Goal: Task Accomplishment & Management: Manage account settings

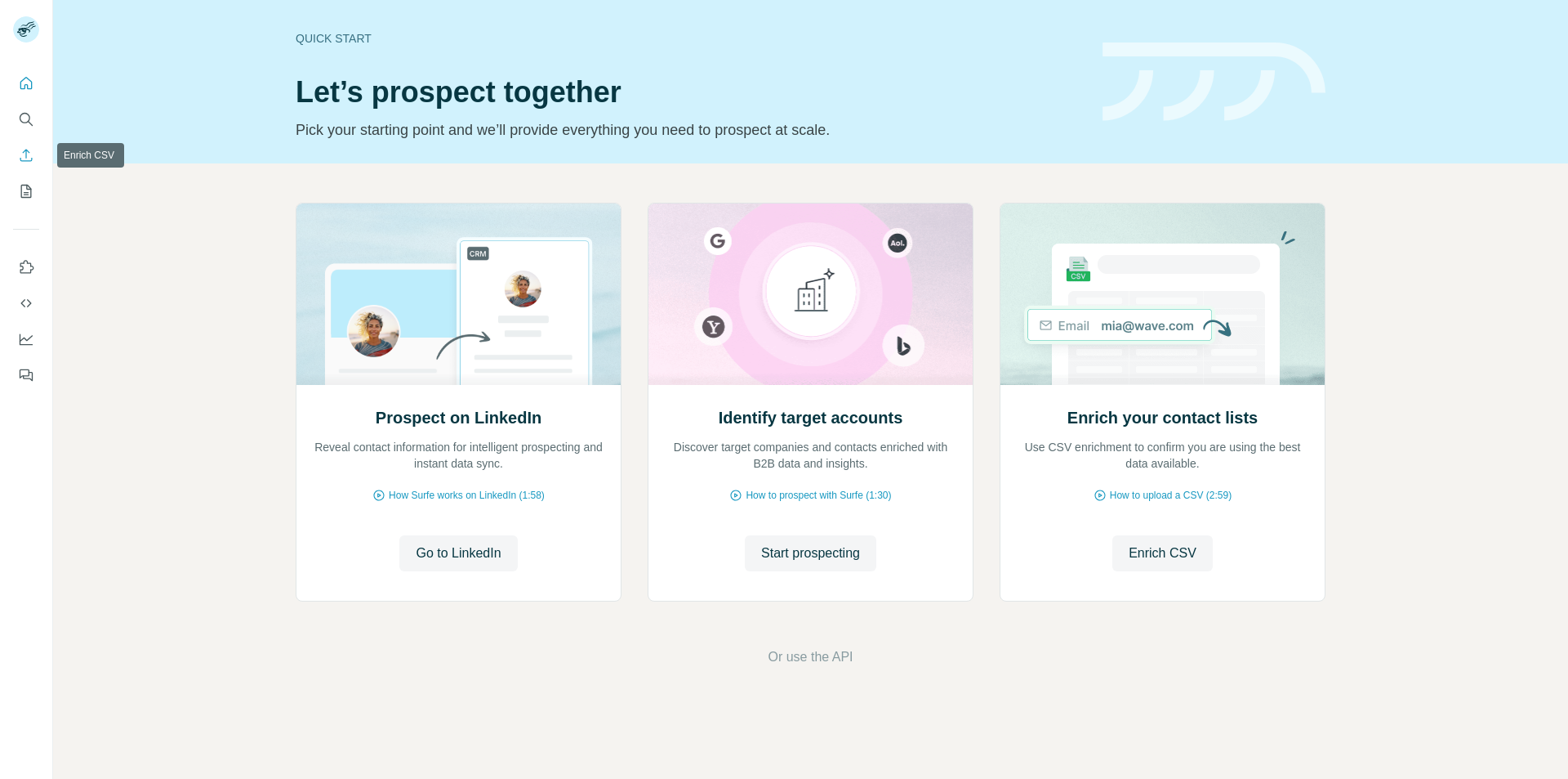
click at [37, 162] on button "Enrich CSV" at bounding box center [25, 155] width 26 height 29
click at [35, 197] on button "My lists" at bounding box center [25, 191] width 26 height 29
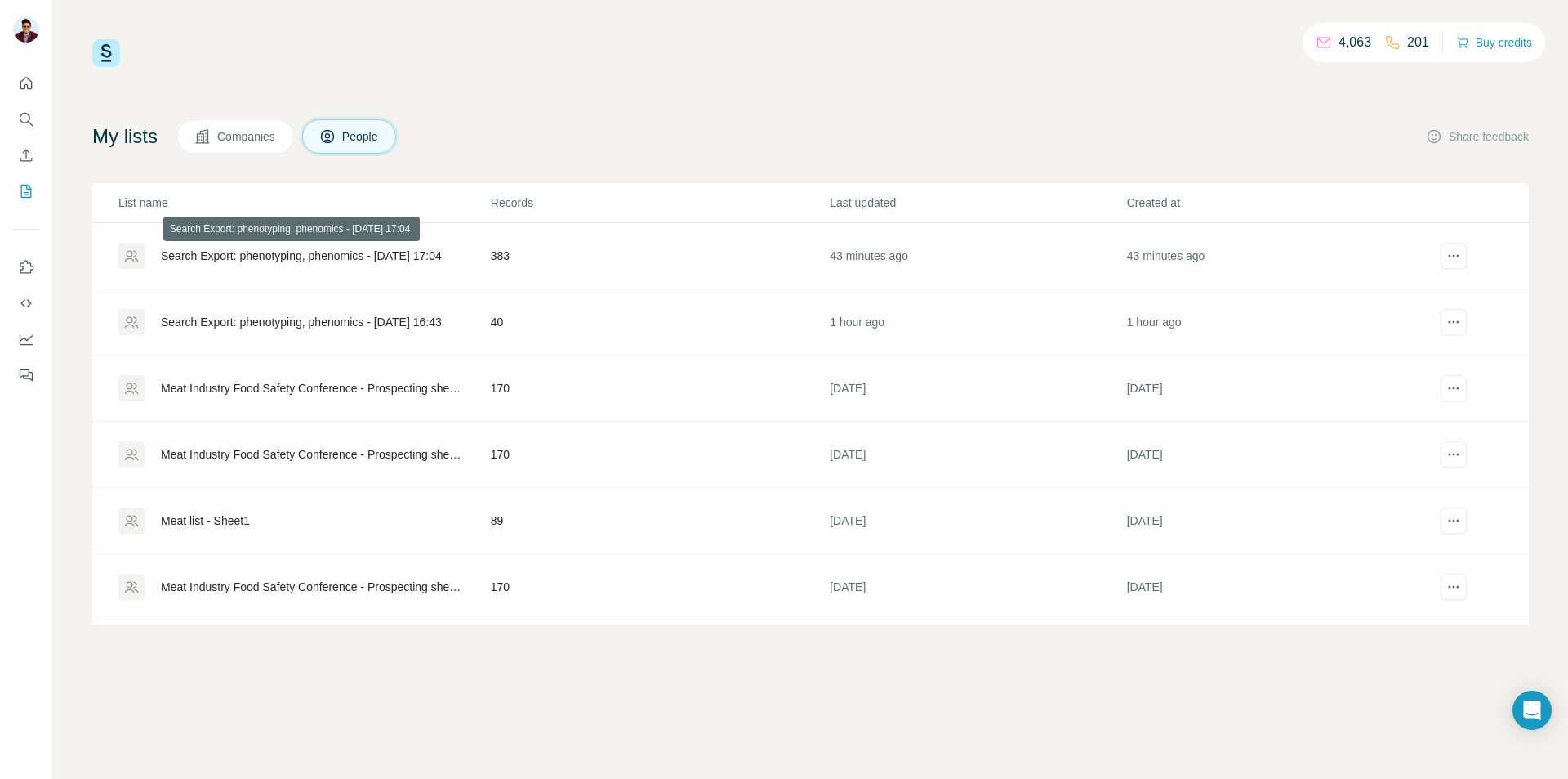
click at [311, 253] on div "Search Export: phenotyping, phenomics - [DATE] 17:04" at bounding box center [301, 255] width 281 height 16
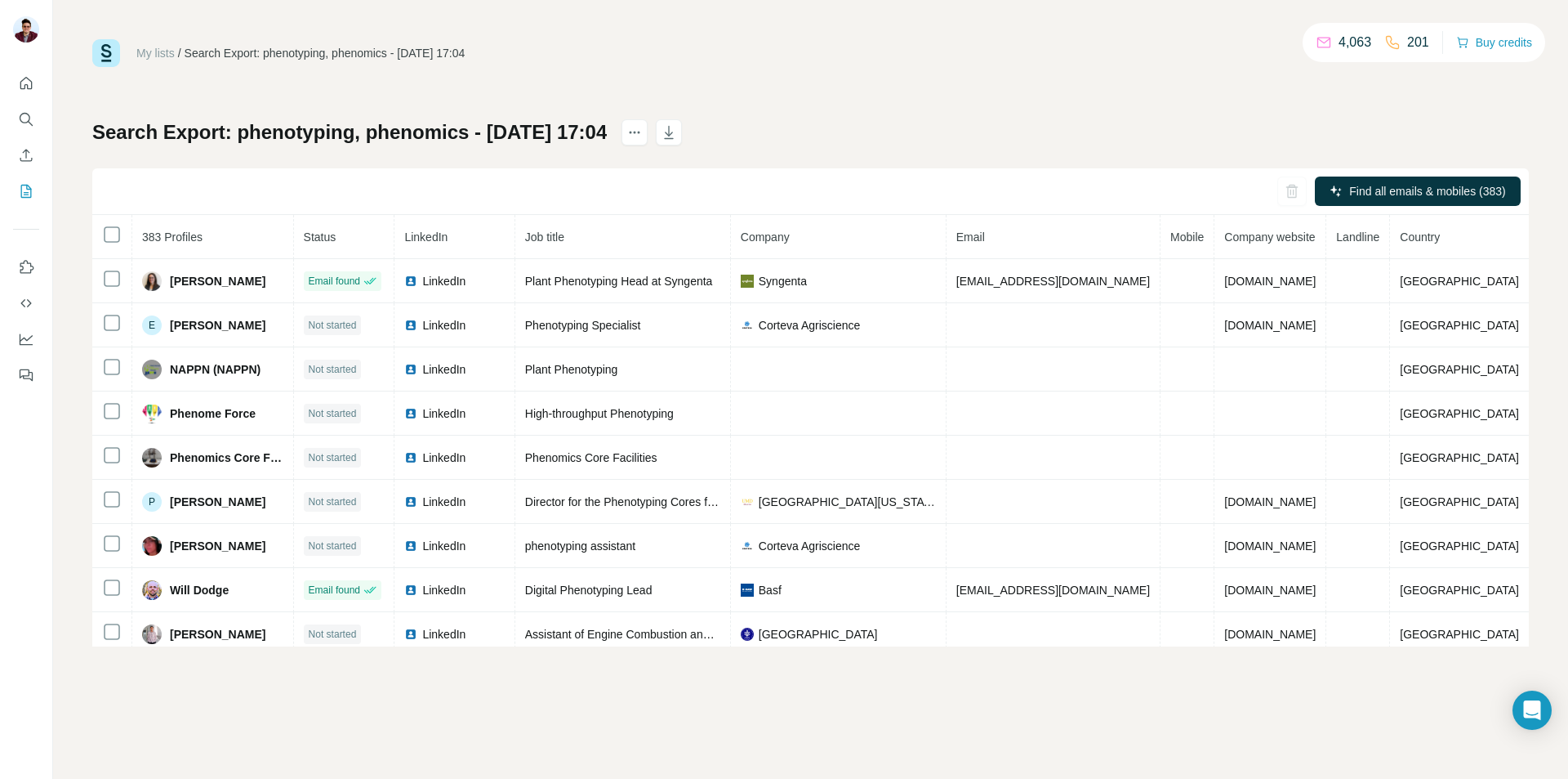
click at [379, 76] on div "My lists / Search Export: phenotyping, phenomics - [DATE] 17:04 4,063 201 Buy c…" at bounding box center [810, 342] width 1437 height 607
